Goal: Information Seeking & Learning: Learn about a topic

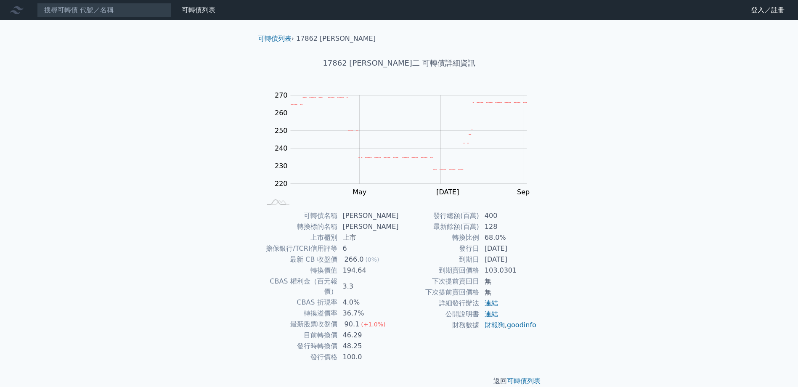
click at [724, 122] on div "可轉債列表 財務數據 可轉債列表 財務數據 登入／註冊 登入／註冊 可轉債列表 › 17862 [PERSON_NAME] 17862 [PERSON_NAM…" at bounding box center [399, 200] width 798 height 400
drag, startPoint x: 299, startPoint y: 262, endPoint x: 367, endPoint y: 262, distance: 68.6
click at [367, 262] on tr "最新 CB 收盤價 266.0 (0%)" at bounding box center [330, 259] width 138 height 11
copy tr "最新 CB 收盤價 266.0"
click at [628, 134] on div "可轉債列表 財務數據 可轉債列表 財務數據 登入／註冊 登入／註冊 可轉債列表 › 17862 [PERSON_NAME] 17862 [PERSON_NAM…" at bounding box center [399, 200] width 798 height 400
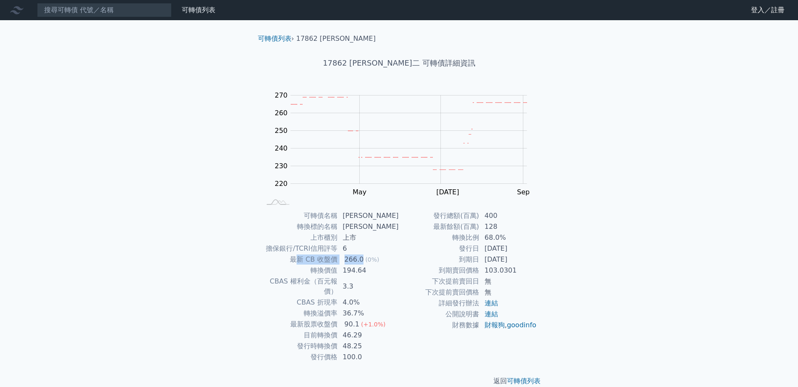
drag, startPoint x: 305, startPoint y: 260, endPoint x: 364, endPoint y: 258, distance: 59.4
click at [364, 258] on tr "最新 CB 收盤價 266.0 (0%)" at bounding box center [330, 259] width 138 height 11
drag, startPoint x: 364, startPoint y: 258, endPoint x: 433, endPoint y: 265, distance: 68.9
click at [433, 265] on td "到期賣回價格" at bounding box center [439, 270] width 80 height 11
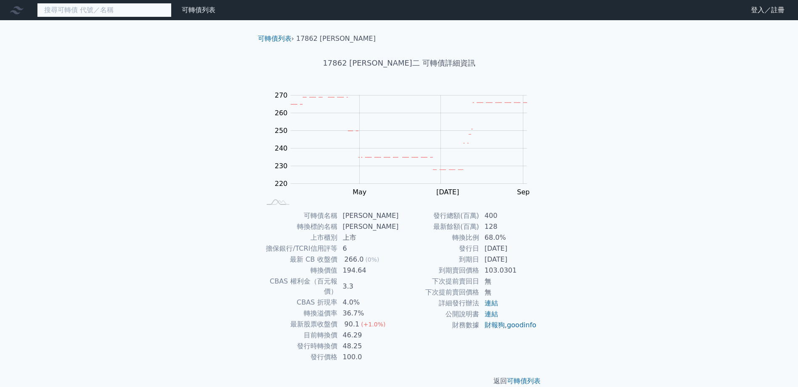
click at [110, 7] on input at bounding box center [104, 10] width 135 height 14
paste input "15893"
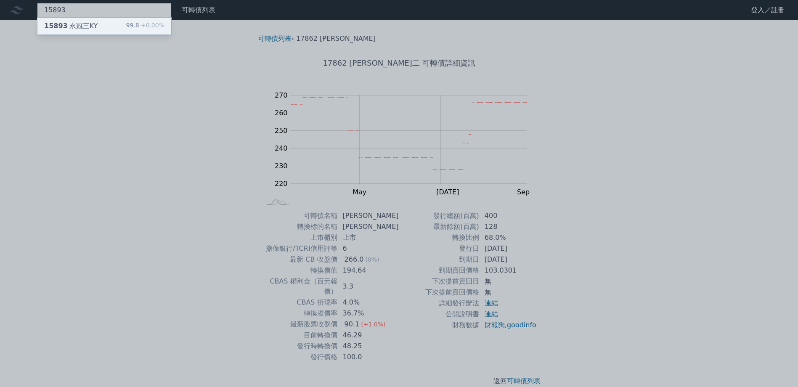
type input "15893"
click at [142, 27] on span "+0.00%" at bounding box center [151, 25] width 25 height 7
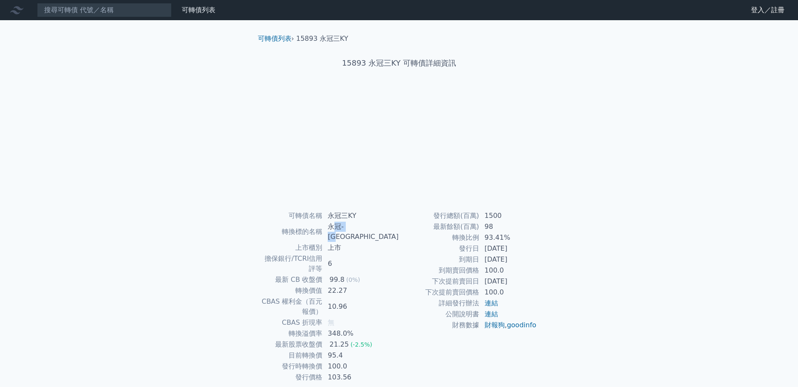
drag, startPoint x: 350, startPoint y: 227, endPoint x: 380, endPoint y: 229, distance: 30.0
click at [380, 229] on td "永冠-[GEOGRAPHIC_DATA]" at bounding box center [361, 231] width 76 height 21
click at [377, 228] on td "永冠-[GEOGRAPHIC_DATA]" at bounding box center [361, 231] width 76 height 21
copy td "永冠-[GEOGRAPHIC_DATA]"
click at [348, 226] on td "永冠-[GEOGRAPHIC_DATA]" at bounding box center [361, 231] width 76 height 21
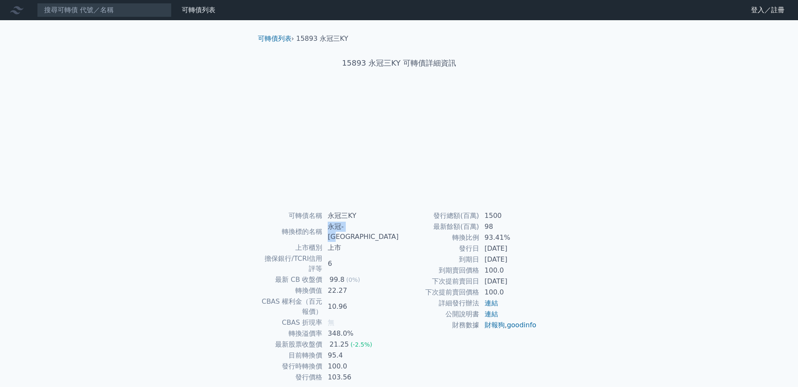
drag, startPoint x: 348, startPoint y: 227, endPoint x: 384, endPoint y: 227, distance: 36.2
click at [384, 227] on td "永冠-[GEOGRAPHIC_DATA]" at bounding box center [361, 231] width 76 height 21
copy td "永冠-[GEOGRAPHIC_DATA]"
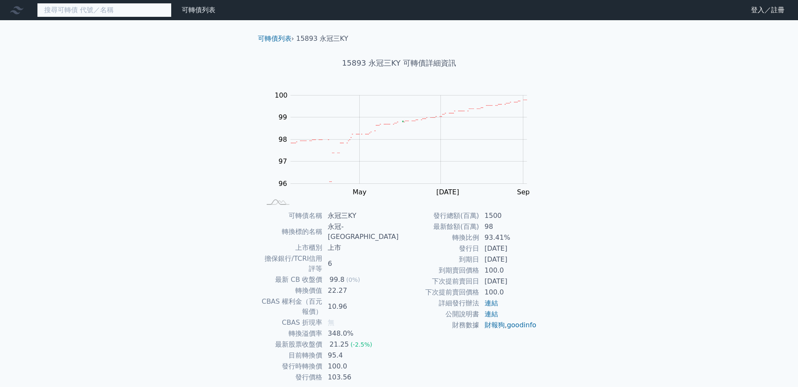
click at [131, 12] on input at bounding box center [104, 10] width 135 height 14
paste input "45553"
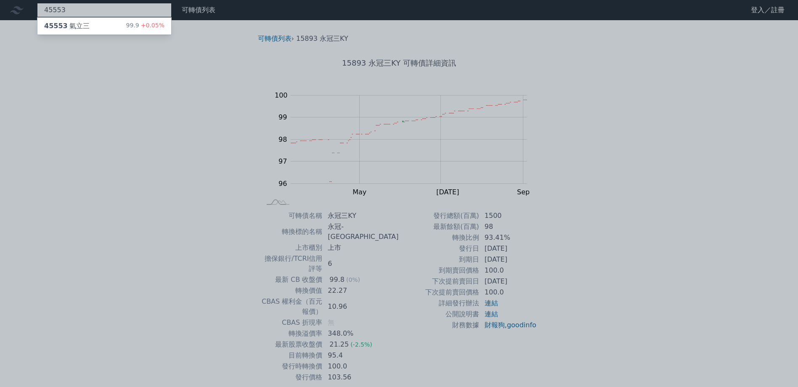
type input "45553"
click at [99, 28] on div "45553 氣立三 99.9 +0.05%" at bounding box center [104, 26] width 134 height 17
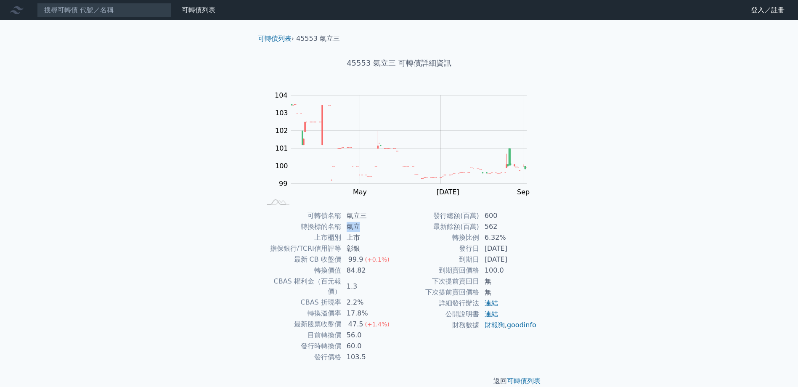
drag, startPoint x: 364, startPoint y: 229, endPoint x: 348, endPoint y: 226, distance: 16.4
click at [348, 226] on td "氣立" at bounding box center [371, 226] width 58 height 11
copy td "氣立"
click at [92, 8] on input at bounding box center [104, 10] width 135 height 14
paste input "33224"
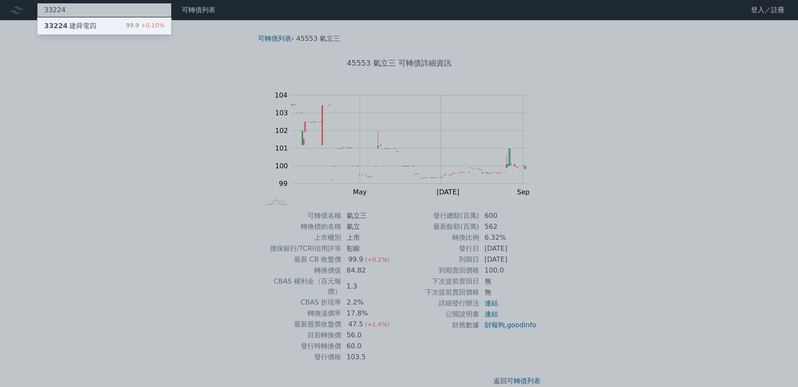
type input "33224"
click at [111, 29] on div "33224 建舜電四 99.9 +0.10%" at bounding box center [104, 26] width 134 height 17
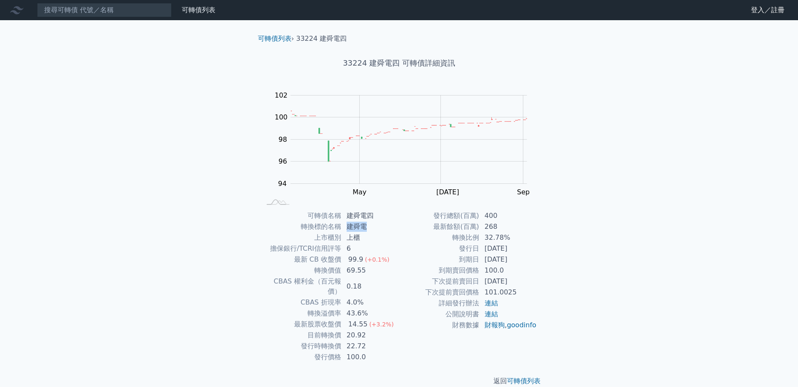
drag, startPoint x: 346, startPoint y: 227, endPoint x: 366, endPoint y: 226, distance: 19.4
click at [366, 226] on td "建舜電" at bounding box center [371, 226] width 58 height 11
copy td "建舜電"
click at [49, 17] on input at bounding box center [104, 10] width 135 height 14
paste input "22313"
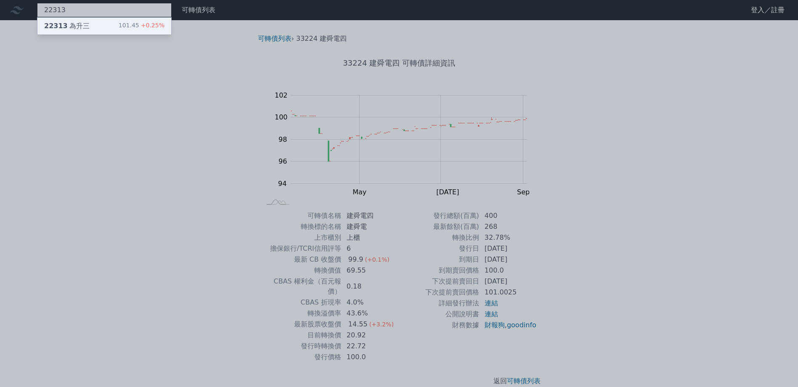
type input "22313"
click at [93, 28] on div "22313 為升三 101.45 +0.25%" at bounding box center [104, 26] width 134 height 17
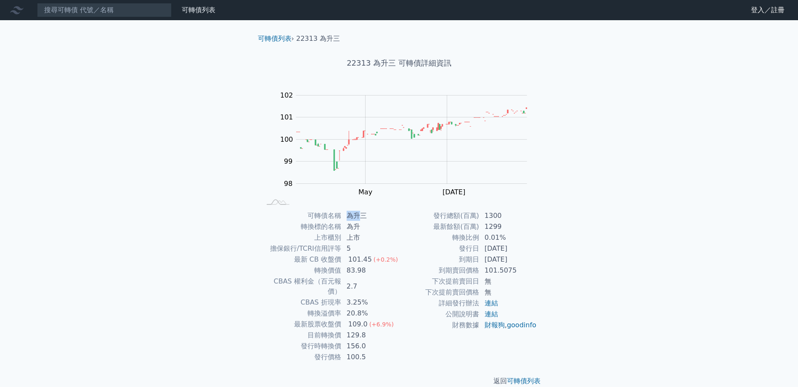
drag, startPoint x: 348, startPoint y: 218, endPoint x: 359, endPoint y: 218, distance: 10.5
click at [359, 218] on td "為升三" at bounding box center [371, 215] width 58 height 11
copy td "為升"
click at [148, 263] on div "可轉債列表 財務數據 可轉債列表 財務數據 登入／註冊 登入／註冊 可轉債列表 › 22313 為升三 22313 為升三 可轉債詳細資訊 Zoom Out …" at bounding box center [399, 200] width 798 height 400
